Goal: Information Seeking & Learning: Find contact information

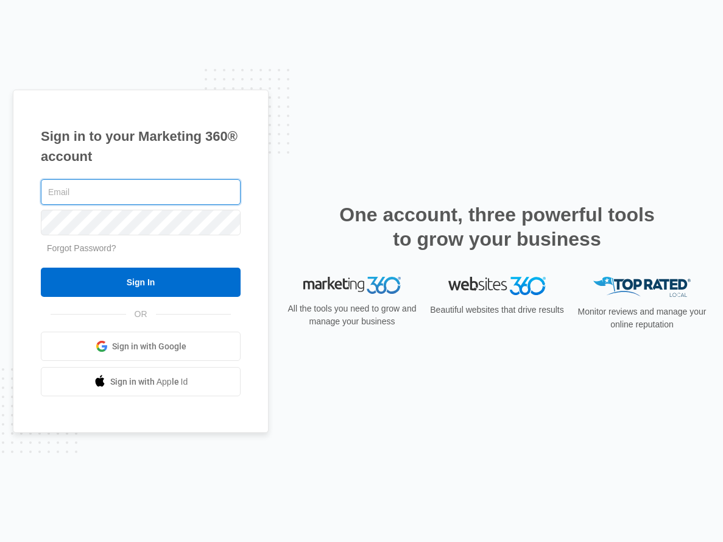
click at [124, 193] on input "text" at bounding box center [141, 192] width 200 height 26
type input "kinsey.smith@madwire.com"
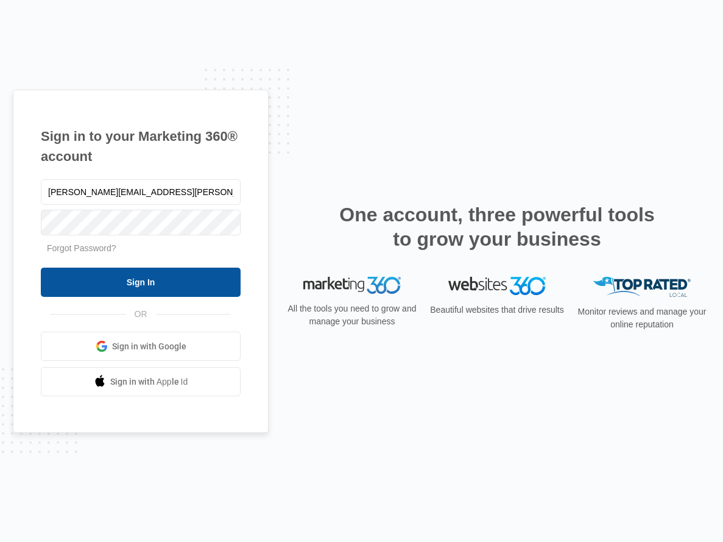
click at [171, 276] on input "Sign In" at bounding box center [141, 282] width 200 height 29
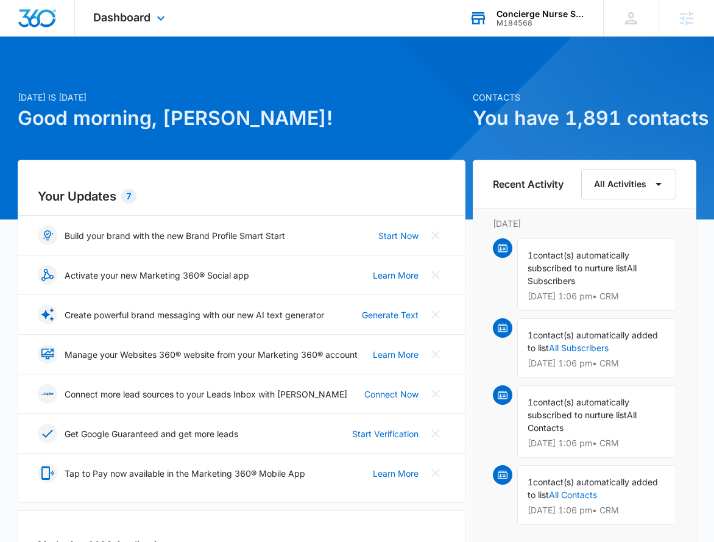
click at [512, 19] on div "M184568" at bounding box center [541, 23] width 89 height 9
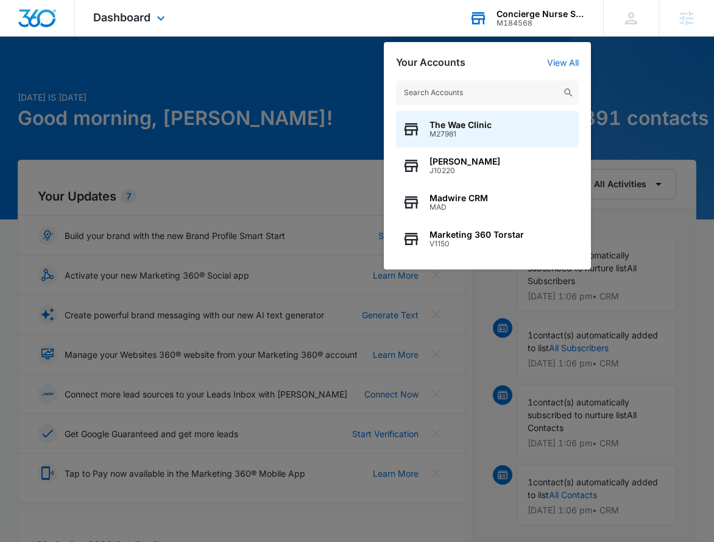
click at [438, 90] on input "text" at bounding box center [487, 92] width 183 height 24
click at [462, 96] on input "text" at bounding box center [487, 92] width 183 height 24
click at [568, 11] on div "Concierge Nurse Services" at bounding box center [541, 14] width 89 height 10
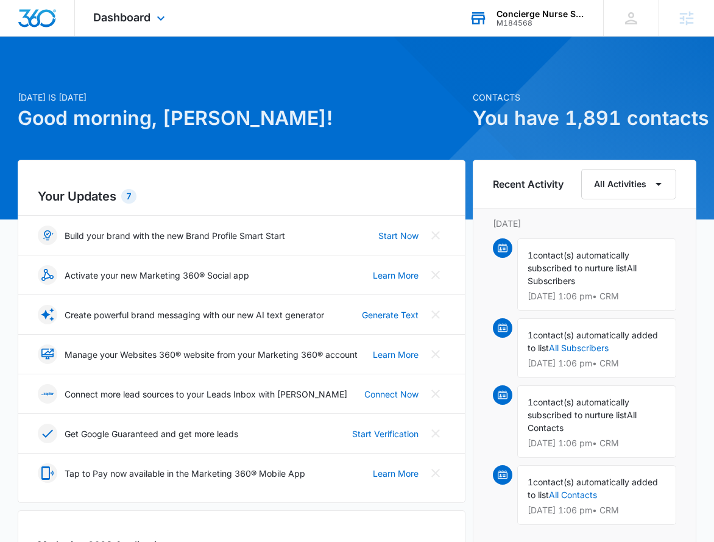
click at [531, 28] on div "Concierge Nurse Services M184568 Your Accounts View All" at bounding box center [527, 18] width 152 height 36
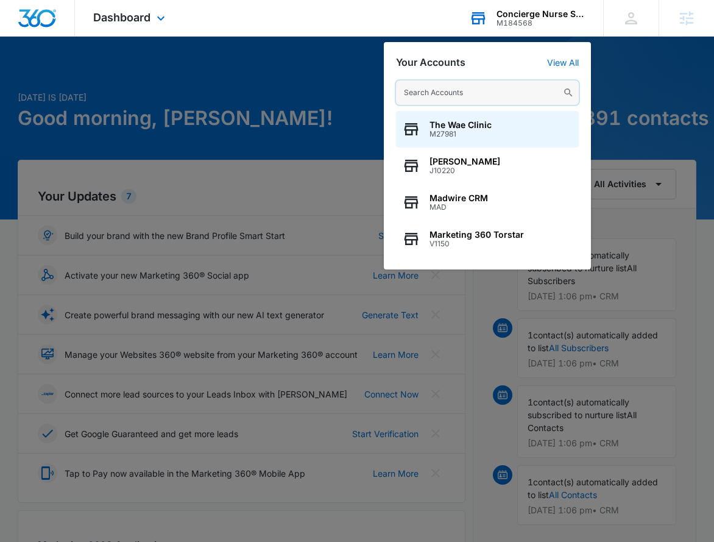
click at [450, 91] on input "text" at bounding box center [487, 92] width 183 height 24
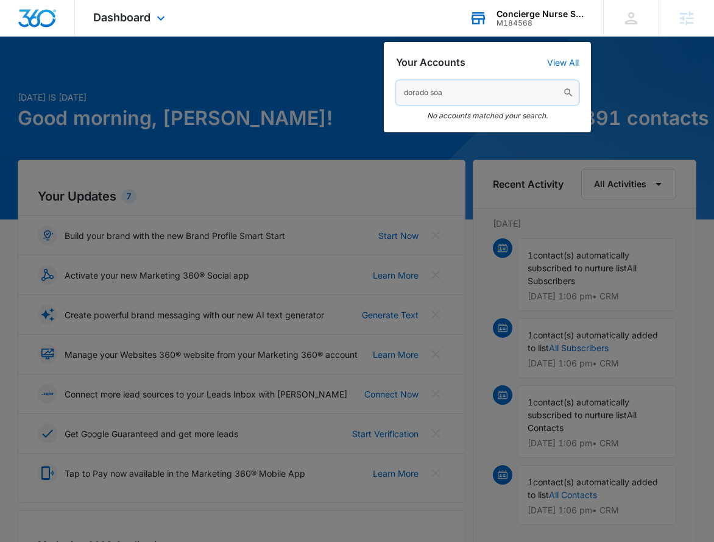
drag, startPoint x: 457, startPoint y: 101, endPoint x: 433, endPoint y: 97, distance: 24.7
click at [433, 97] on input "dorado soa" at bounding box center [487, 92] width 183 height 24
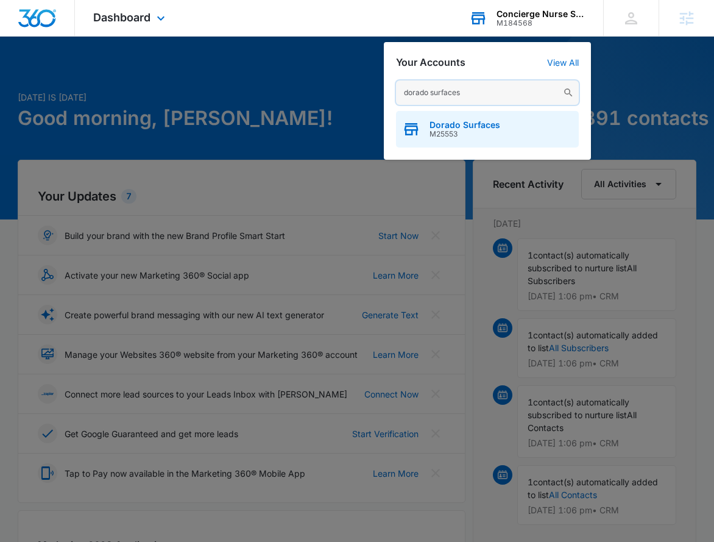
type input "dorado surfaces"
click at [475, 126] on span "Dorado Surfaces" at bounding box center [465, 125] width 71 height 10
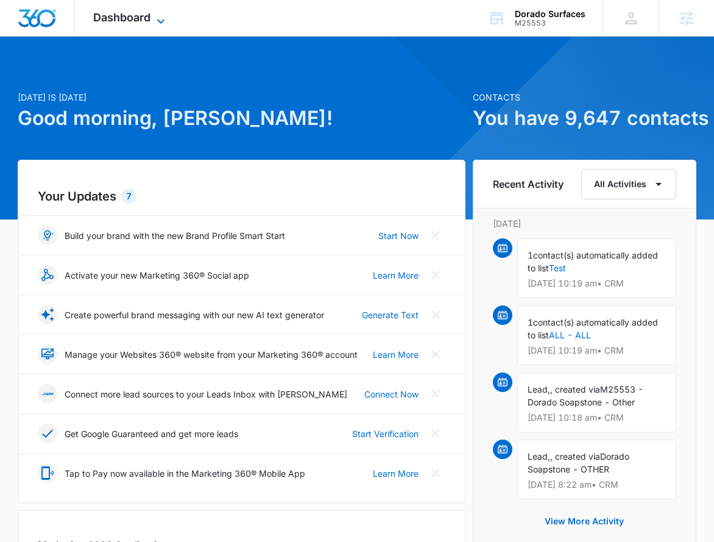
click at [160, 15] on icon at bounding box center [161, 21] width 15 height 15
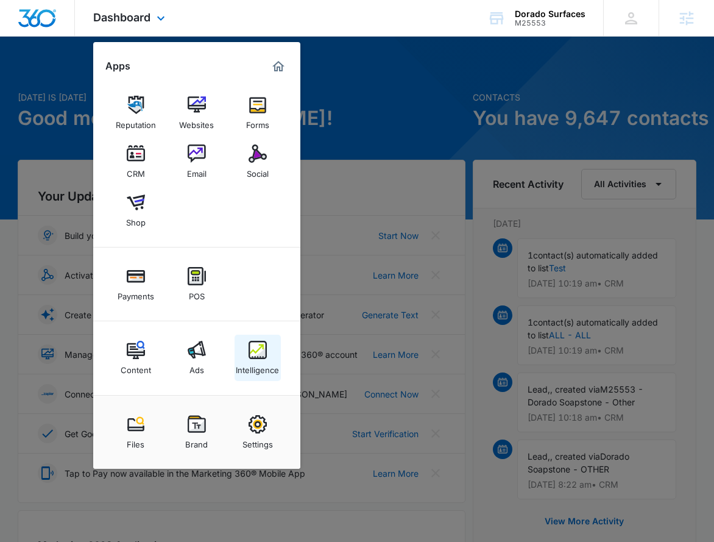
click at [252, 352] on img at bounding box center [258, 350] width 18 height 18
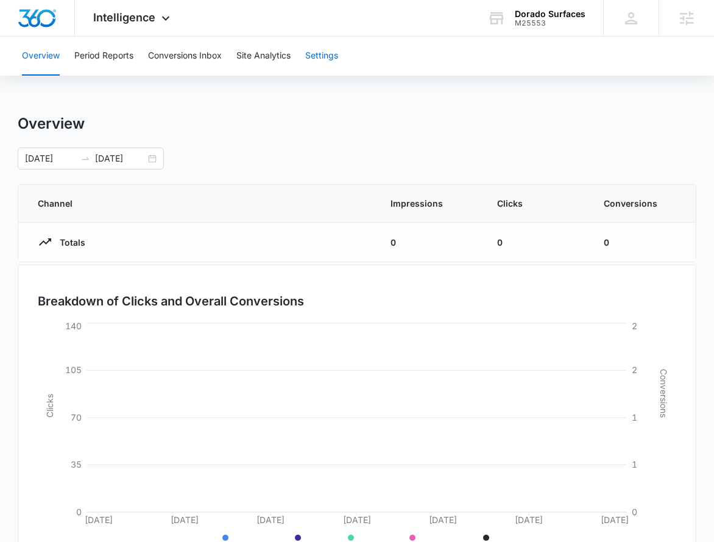
click at [338, 51] on button "Settings" at bounding box center [321, 56] width 33 height 39
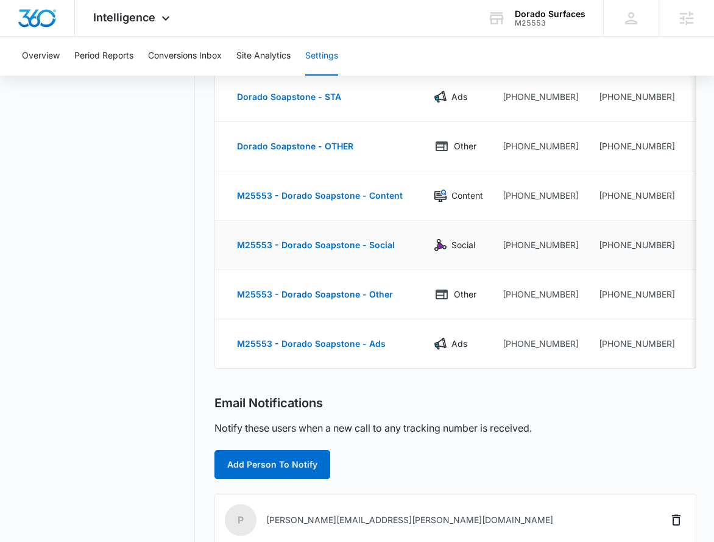
scroll to position [293, 0]
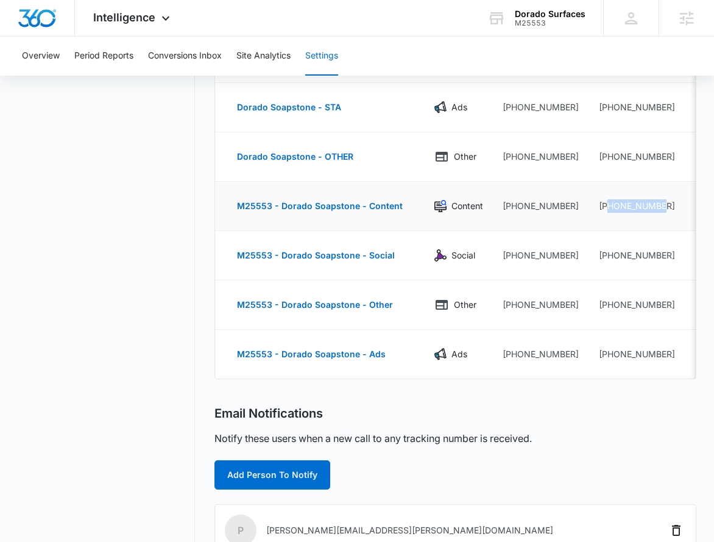
drag, startPoint x: 669, startPoint y: 208, endPoint x: 605, endPoint y: 208, distance: 64.0
click at [605, 208] on td "+18332629838" at bounding box center [638, 206] width 98 height 49
copy td "8332629838"
click at [569, 416] on div "Email Notifications" at bounding box center [455, 413] width 481 height 15
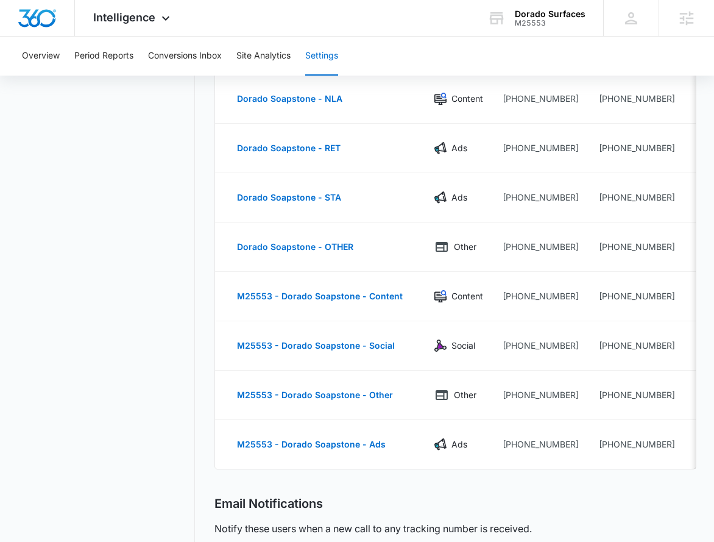
scroll to position [0, 0]
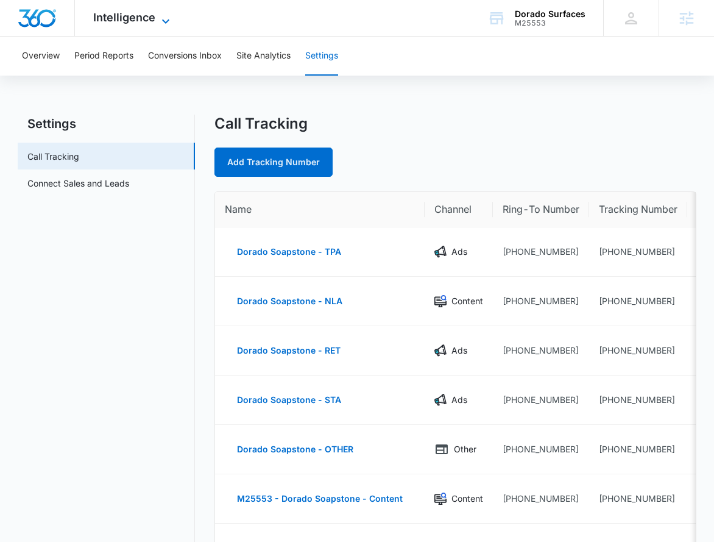
click at [116, 15] on span "Intelligence" at bounding box center [124, 17] width 62 height 13
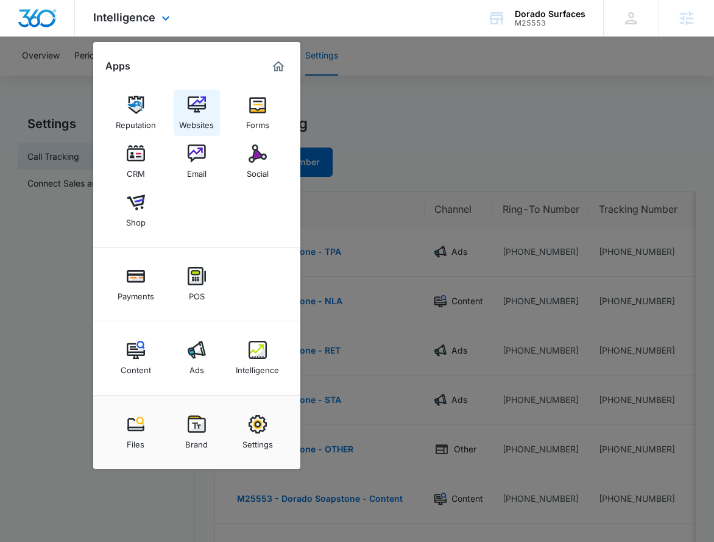
click at [208, 105] on link "Websites" at bounding box center [197, 113] width 46 height 46
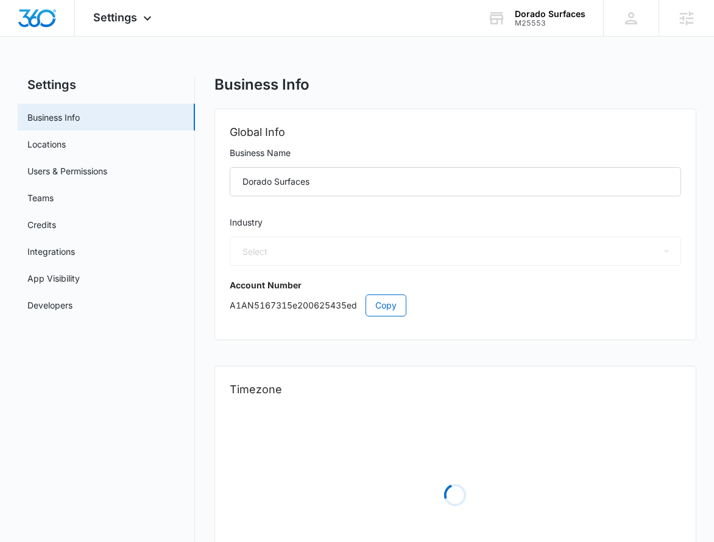
select select "33"
select select "US"
select select "America/Denver"
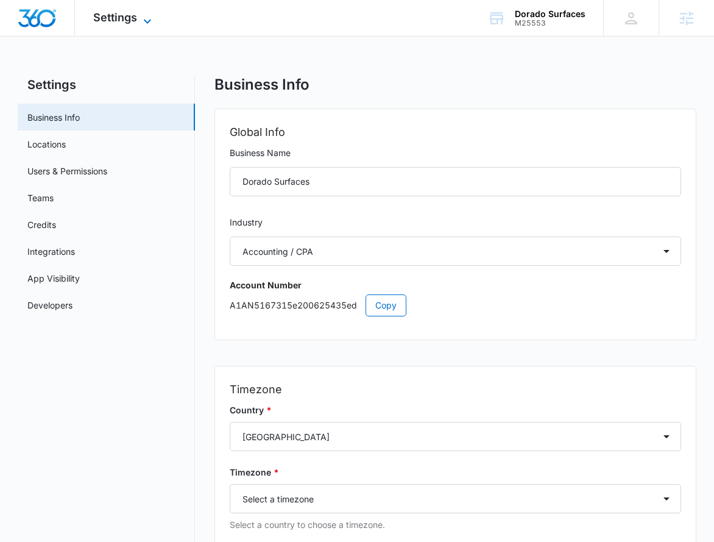
click at [116, 15] on span "Settings" at bounding box center [115, 17] width 44 height 13
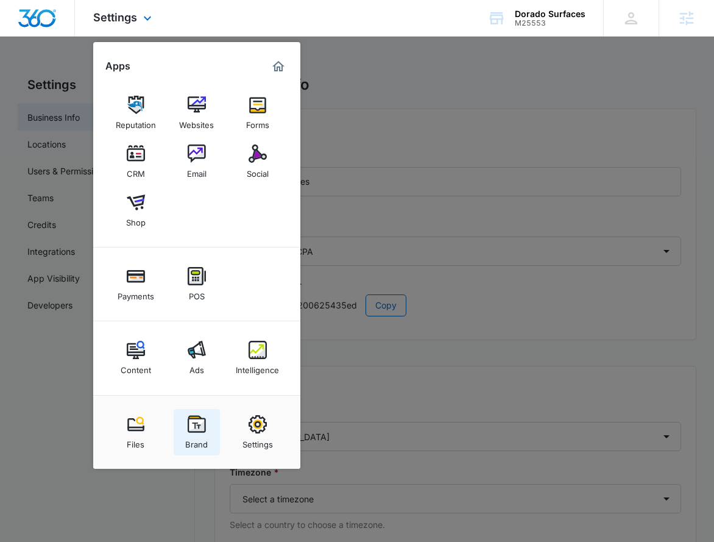
click at [198, 418] on img at bounding box center [197, 424] width 18 height 18
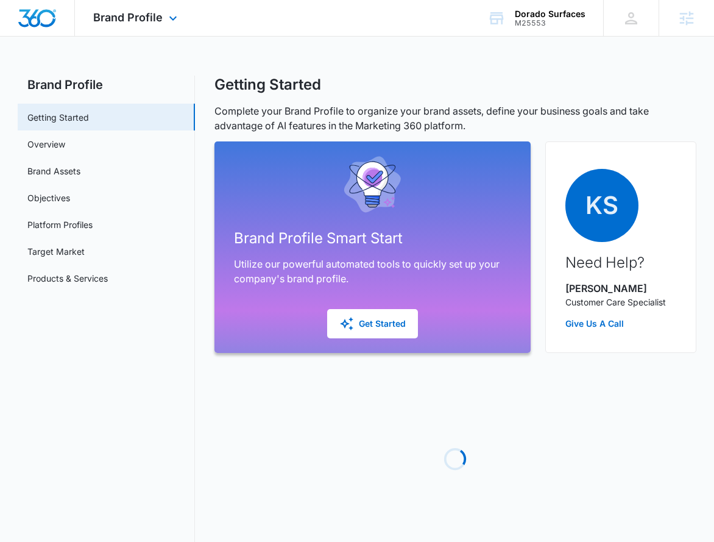
click at [154, 28] on div "Brand Profile Apps Reputation Websites Forms CRM Email Social Shop Payments POS…" at bounding box center [137, 18] width 124 height 36
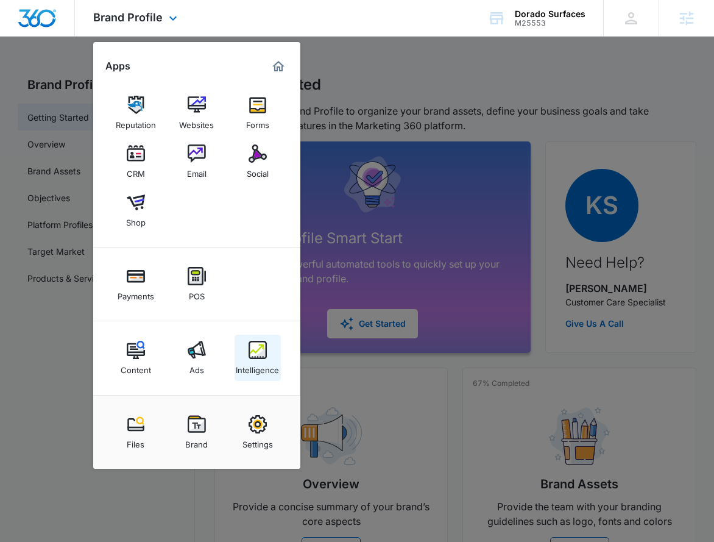
click at [263, 341] on img at bounding box center [258, 350] width 18 height 18
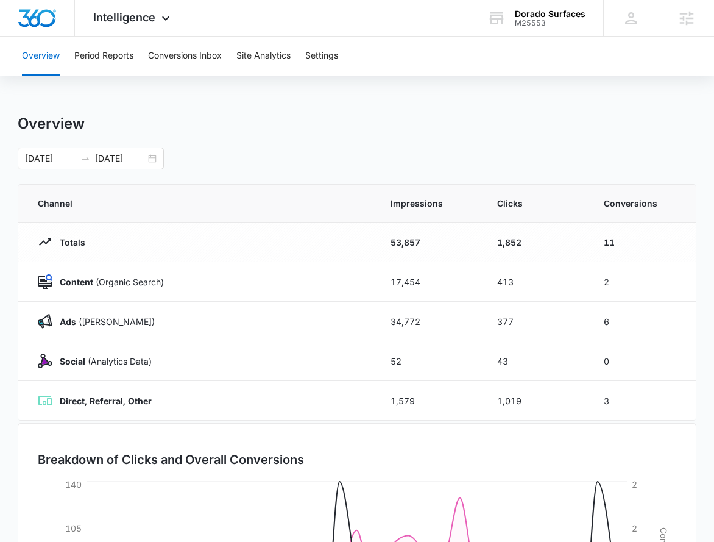
scroll to position [2, 0]
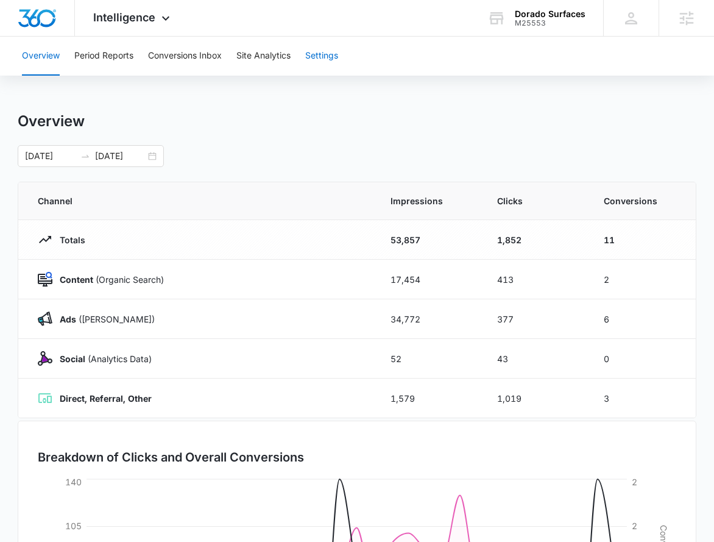
click at [330, 59] on button "Settings" at bounding box center [321, 56] width 33 height 39
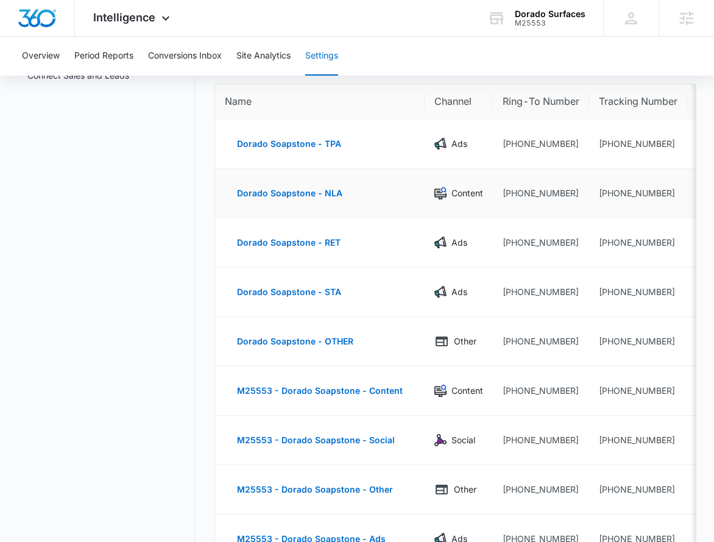
scroll to position [163, 0]
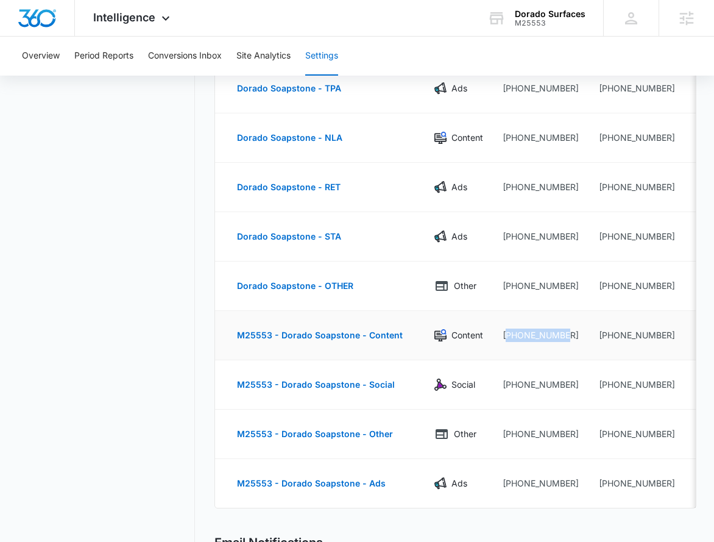
drag, startPoint x: 570, startPoint y: 338, endPoint x: 501, endPoint y: 339, distance: 68.9
click at [501, 339] on td "+13032973626" at bounding box center [541, 335] width 96 height 49
click at [567, 335] on td "+13032973626" at bounding box center [541, 335] width 96 height 49
drag, startPoint x: 567, startPoint y: 335, endPoint x: 476, endPoint y: 338, distance: 90.9
click at [476, 338] on tr "M25553 - Dorado Soapstone - Content Content +13032973626 +18332629838" at bounding box center [470, 335] width 511 height 49
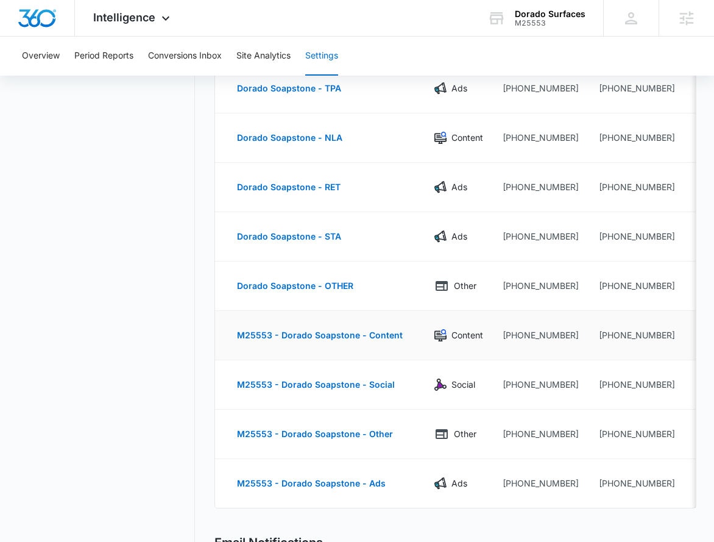
click at [561, 335] on td "+13032973626" at bounding box center [541, 335] width 96 height 49
drag, startPoint x: 567, startPoint y: 336, endPoint x: 504, endPoint y: 336, distance: 62.8
click at [504, 336] on td "+13032973626" at bounding box center [541, 335] width 96 height 49
copy td "13032973626"
click at [153, 25] on div "Intelligence Apps Reputation Websites Forms CRM Email Social Shop Payments POS …" at bounding box center [133, 18] width 116 height 36
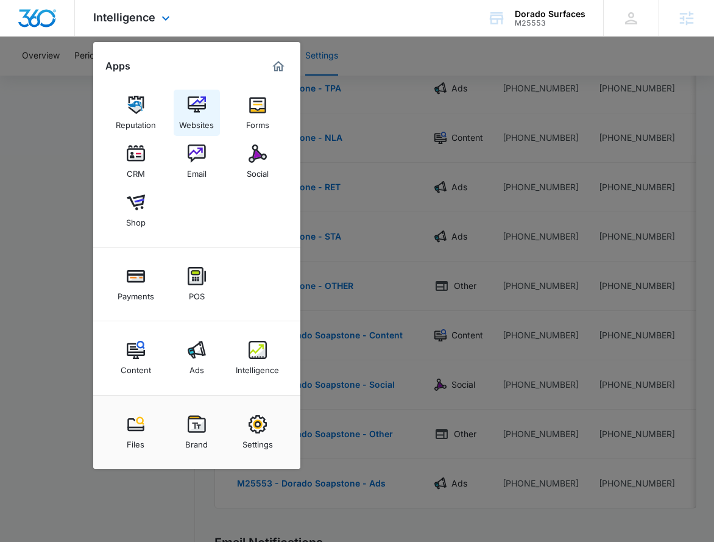
click at [198, 110] on img at bounding box center [197, 105] width 18 height 18
